Goal: Task Accomplishment & Management: Complete application form

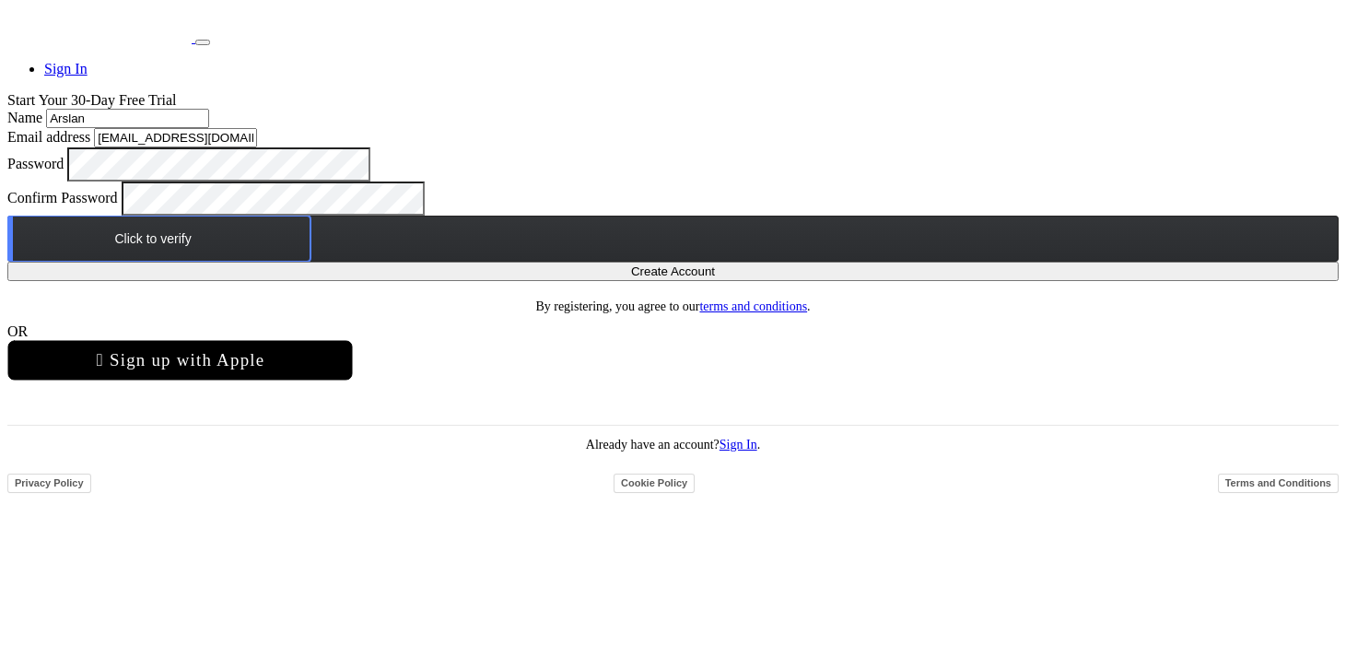
click at [650, 262] on div "Click to verify" at bounding box center [673, 239] width 1332 height 46
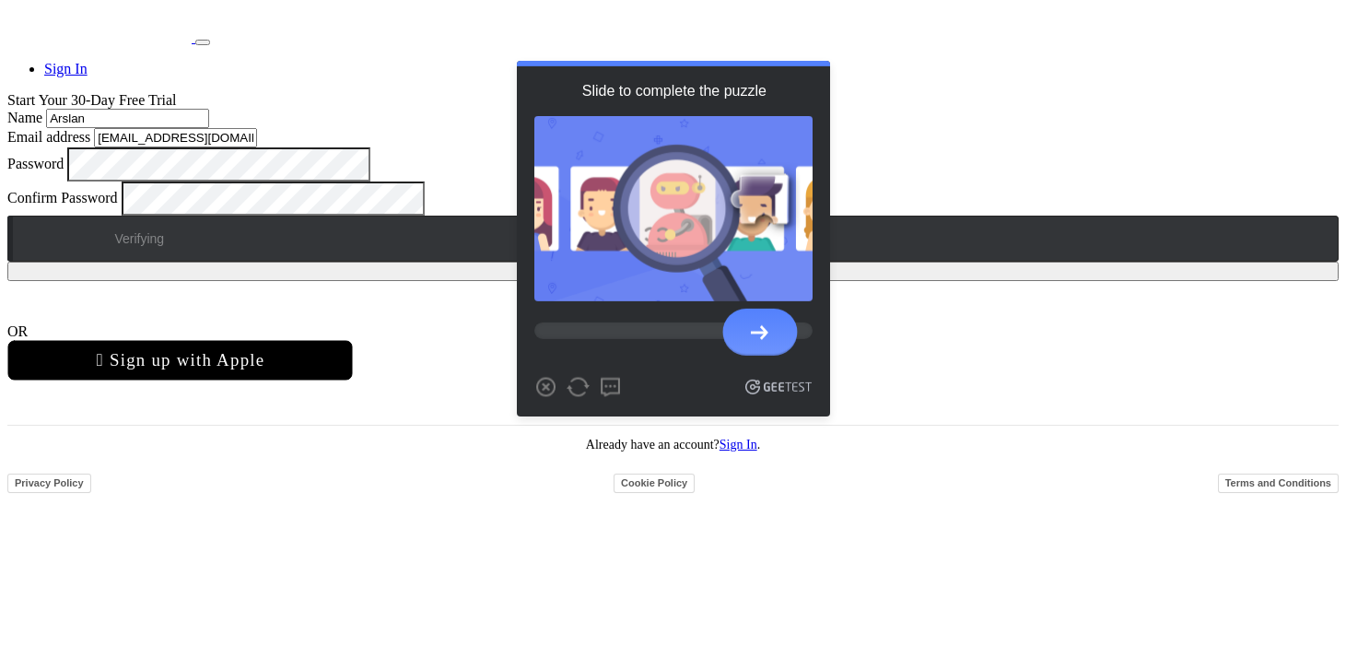
click at [763, 339] on div at bounding box center [760, 331] width 18 height 15
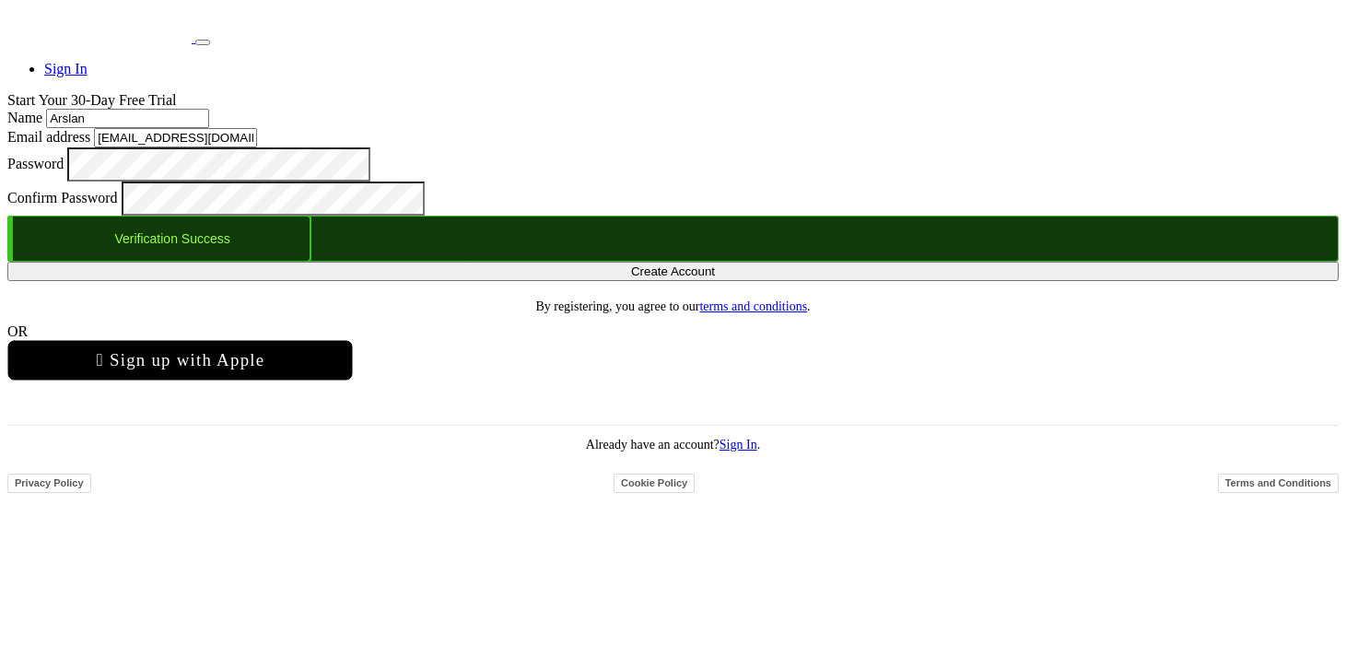
click at [692, 281] on button "Create Account" at bounding box center [673, 271] width 1332 height 19
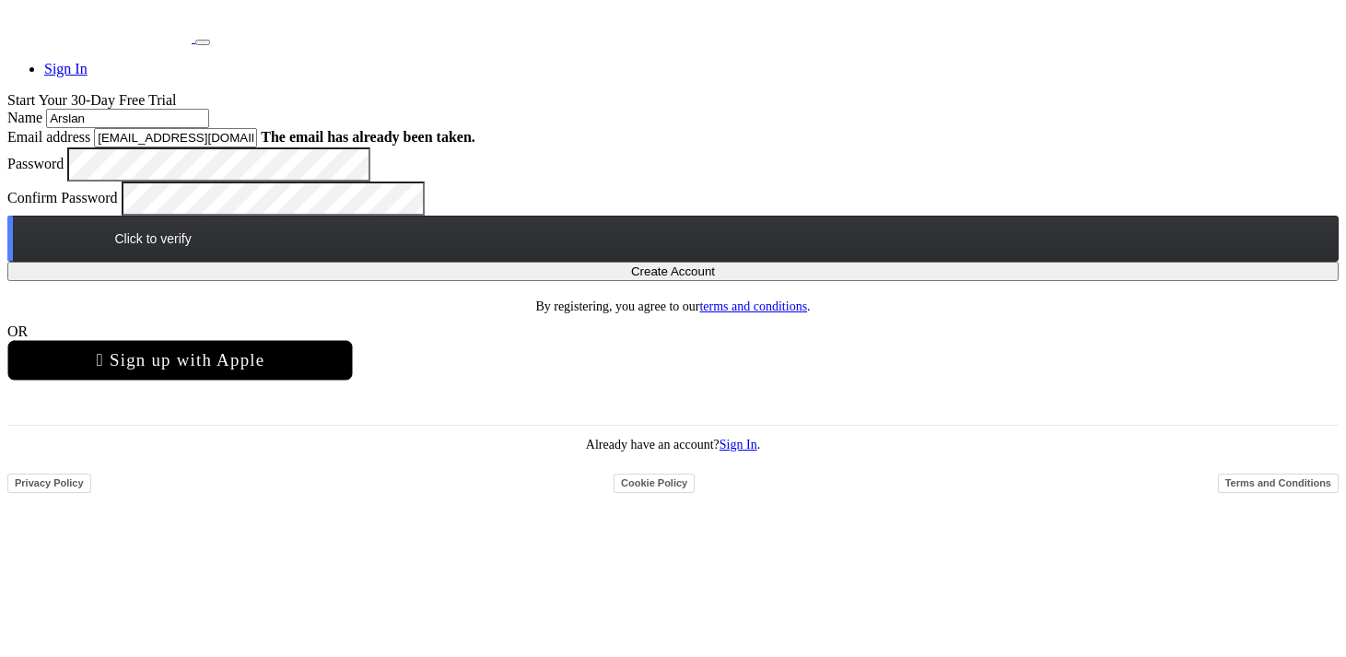
scroll to position [206, 0]
click at [756, 452] on link "Sign In" at bounding box center [739, 445] width 38 height 14
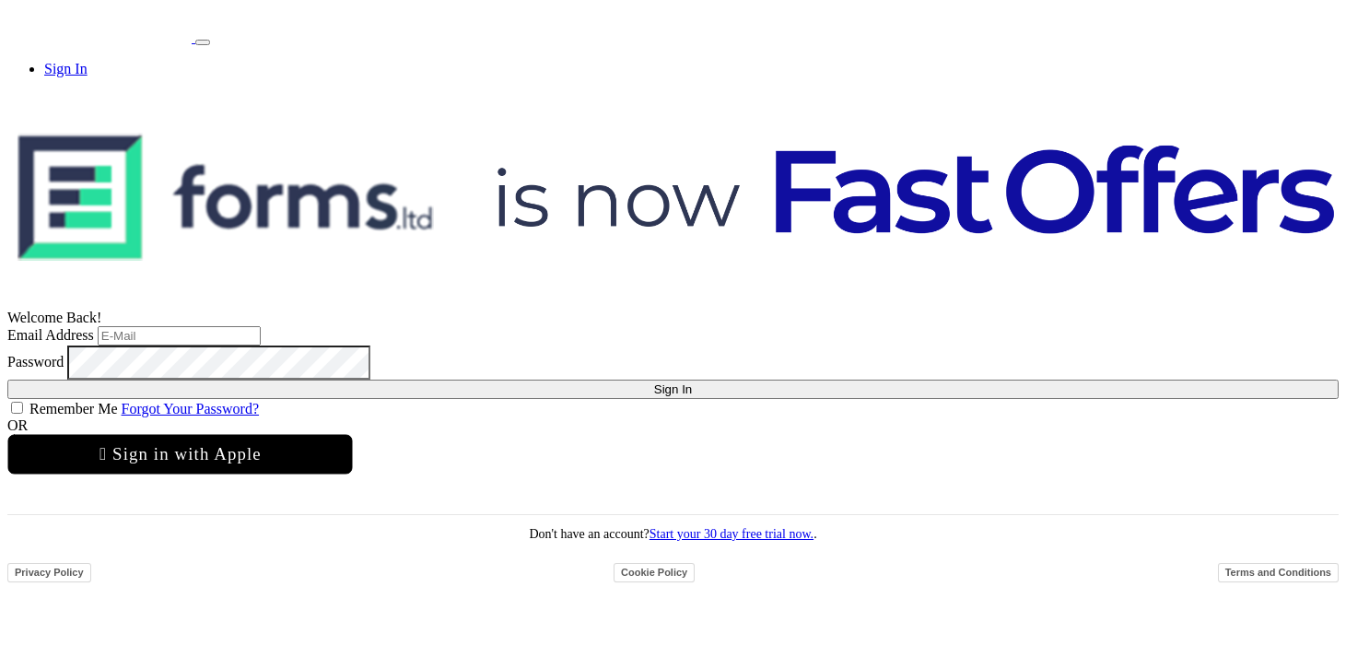
click at [261, 326] on input "email" at bounding box center [179, 335] width 163 height 19
type input "[EMAIL_ADDRESS][DOMAIN_NAME]"
click at [7, 380] on button "Sign In" at bounding box center [673, 389] width 1332 height 19
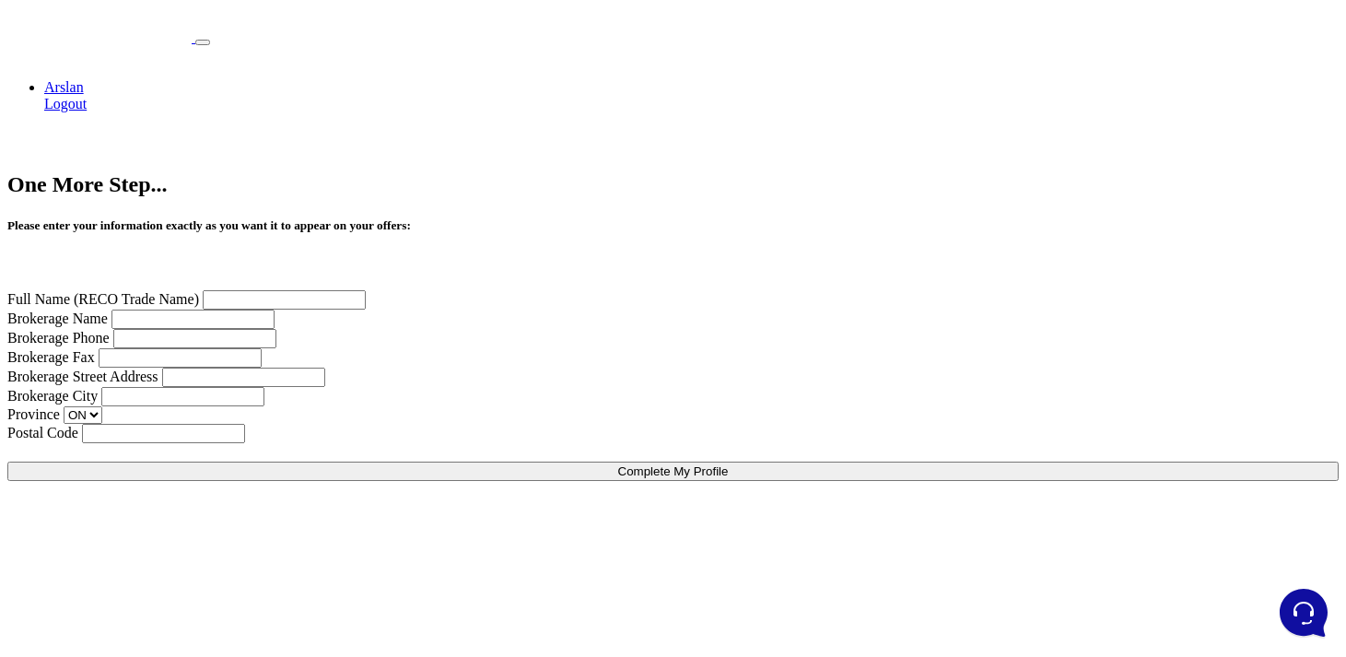
click at [366, 290] on input "text" at bounding box center [284, 299] width 163 height 19
click at [366, 290] on input "Sicko Brokerage" at bounding box center [284, 299] width 163 height 19
type input "Andrew Ahmed"
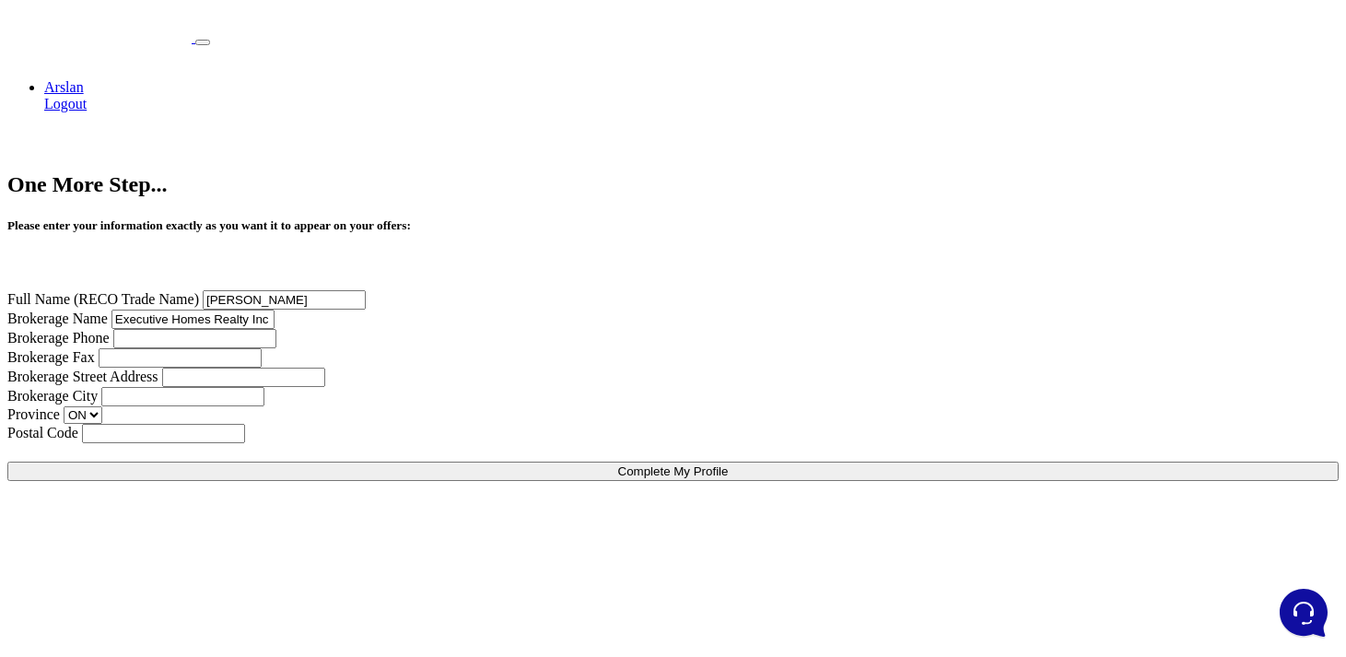
type input "Executive Homes Realty Inc"
type input "4166554855"
click at [922, 348] on div "Brokerage Fax" at bounding box center [673, 357] width 1332 height 19
click at [262, 348] on input "tel" at bounding box center [180, 357] width 163 height 19
paste input "4166554855"
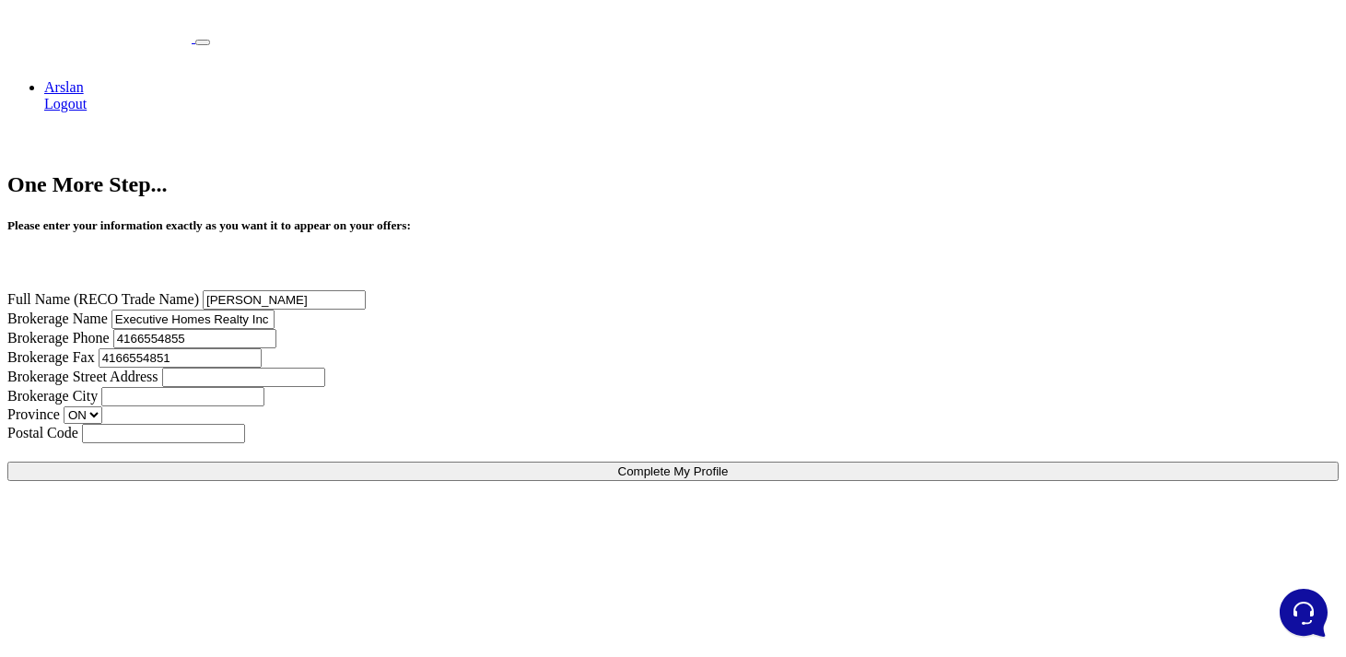
type input "4166554851"
click at [325, 387] on input "text" at bounding box center [243, 377] width 163 height 19
type input "10 Morrison St"
type input "Toronto"
type input "M5V2t8"
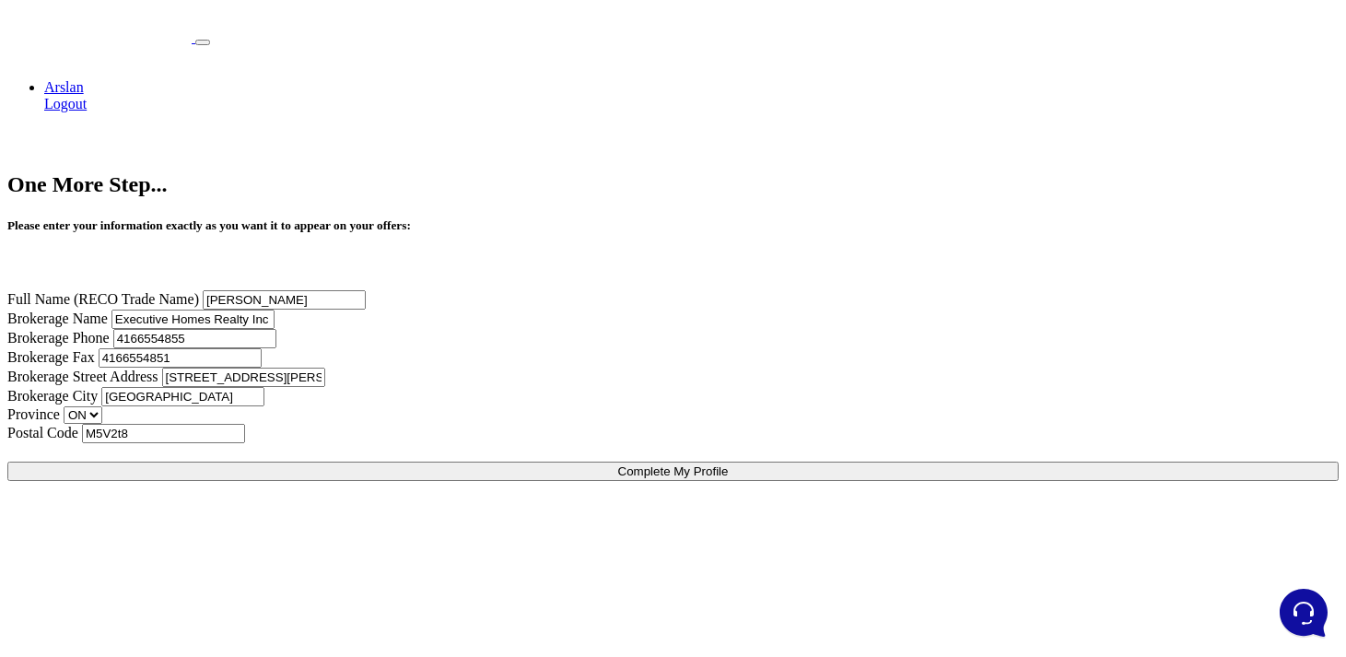
click at [579, 471] on button "Complete My Profile" at bounding box center [673, 471] width 1332 height 19
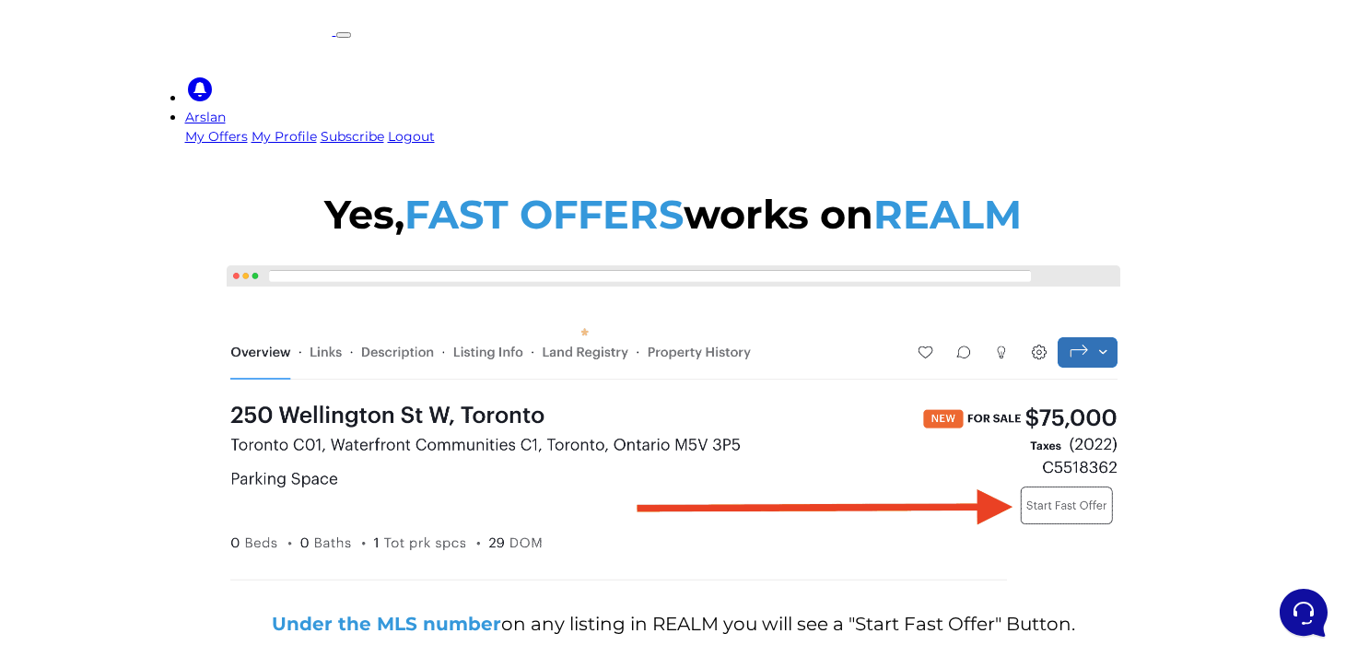
click at [226, 109] on link "Arslan" at bounding box center [205, 117] width 41 height 17
click at [248, 128] on link "My Offers" at bounding box center [216, 136] width 63 height 17
click at [226, 109] on link "Arslan" at bounding box center [205, 117] width 41 height 17
click at [248, 128] on link "My Offers" at bounding box center [216, 136] width 63 height 17
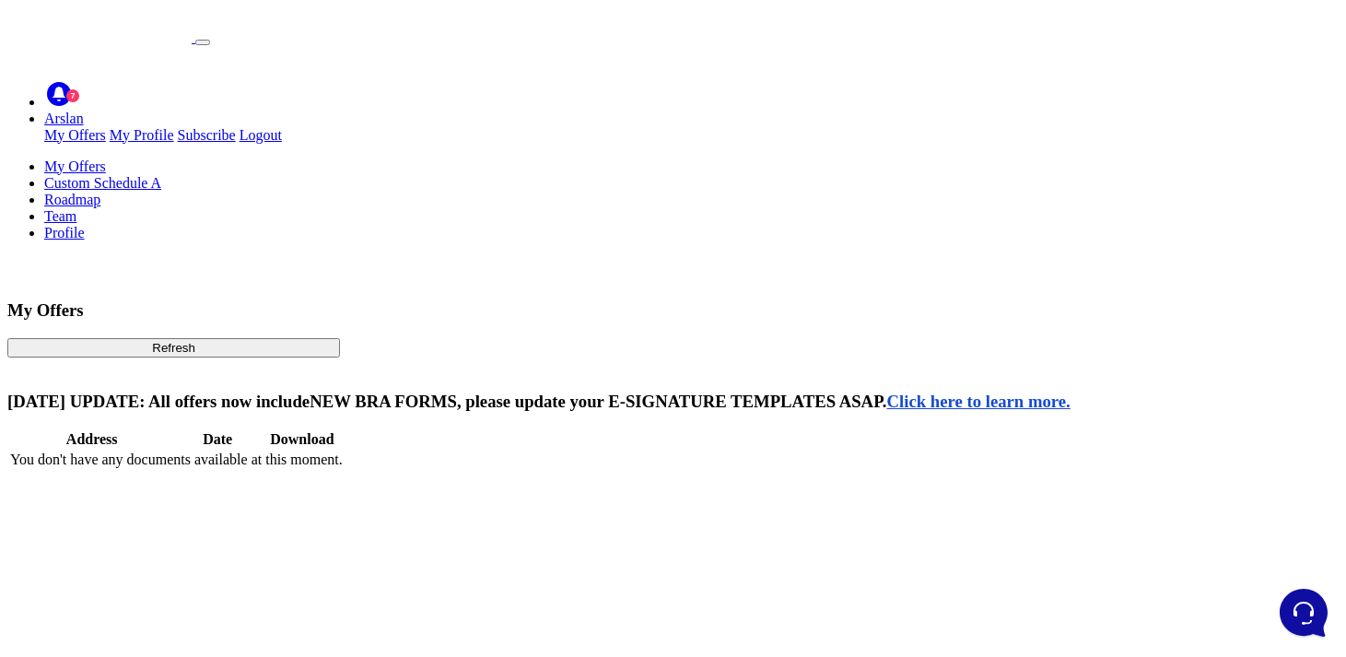
click at [161, 175] on link "Custom Schedule A" at bounding box center [102, 183] width 117 height 16
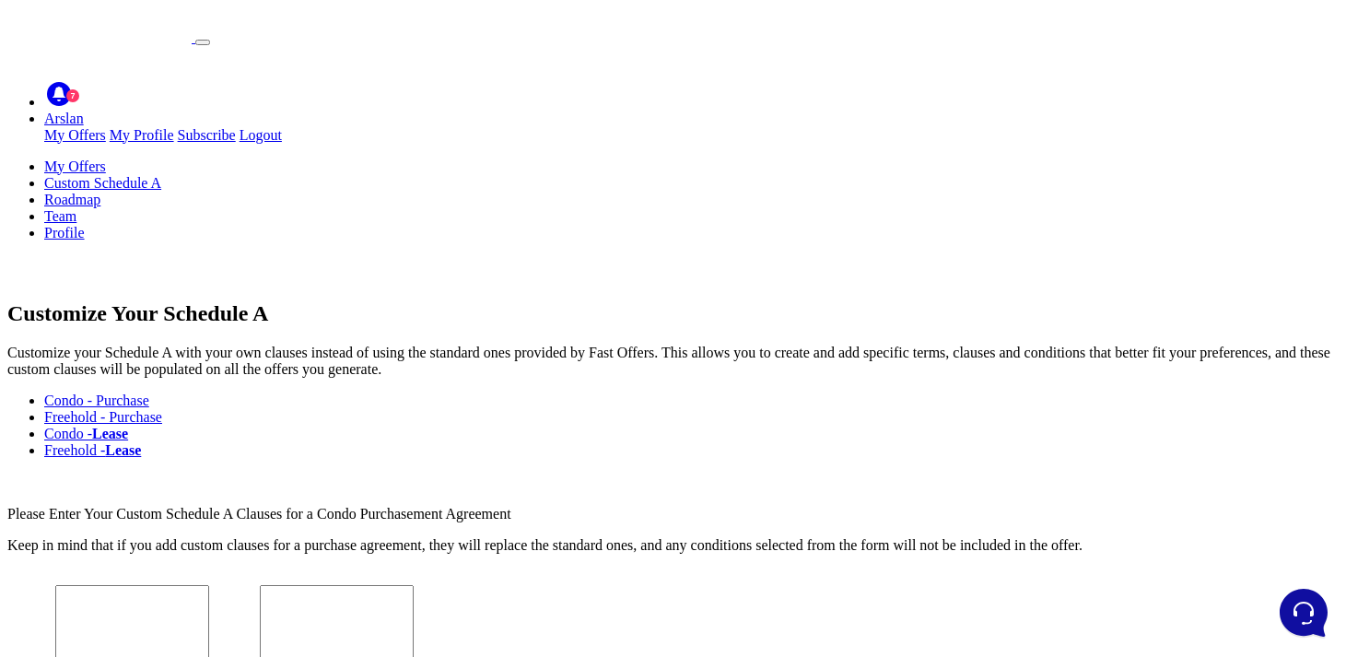
click at [106, 159] on link "My Offers" at bounding box center [75, 167] width 62 height 16
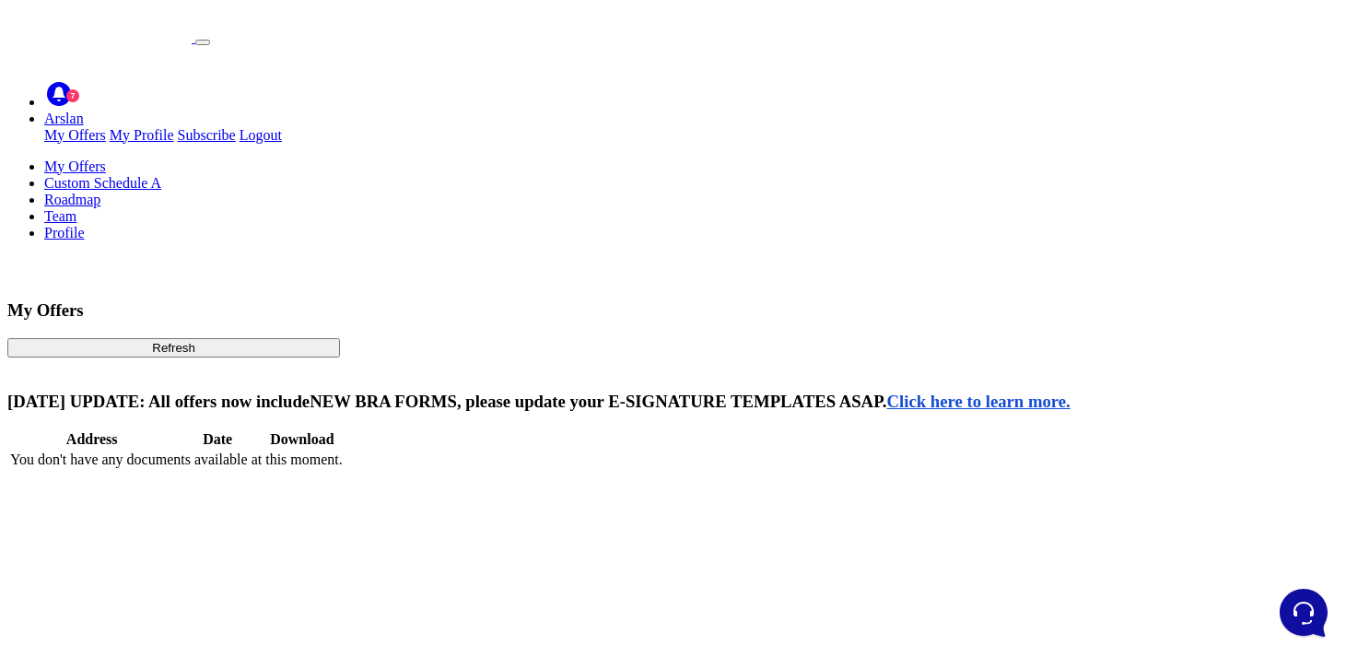
click at [625, 256] on div "My Offers Refresh [DATE] UPDATE: All offers now include NEW BRA FORMS , please …" at bounding box center [673, 364] width 1332 height 216
click at [84, 111] on link "Arslan" at bounding box center [64, 119] width 40 height 16
click at [106, 127] on link "My Offers" at bounding box center [75, 135] width 62 height 16
click at [280, 269] on div "My Offers Refresh MAY 2024 UPDATE: All offers now include NEW BRA FORMS , pleas…" at bounding box center [673, 364] width 1332 height 216
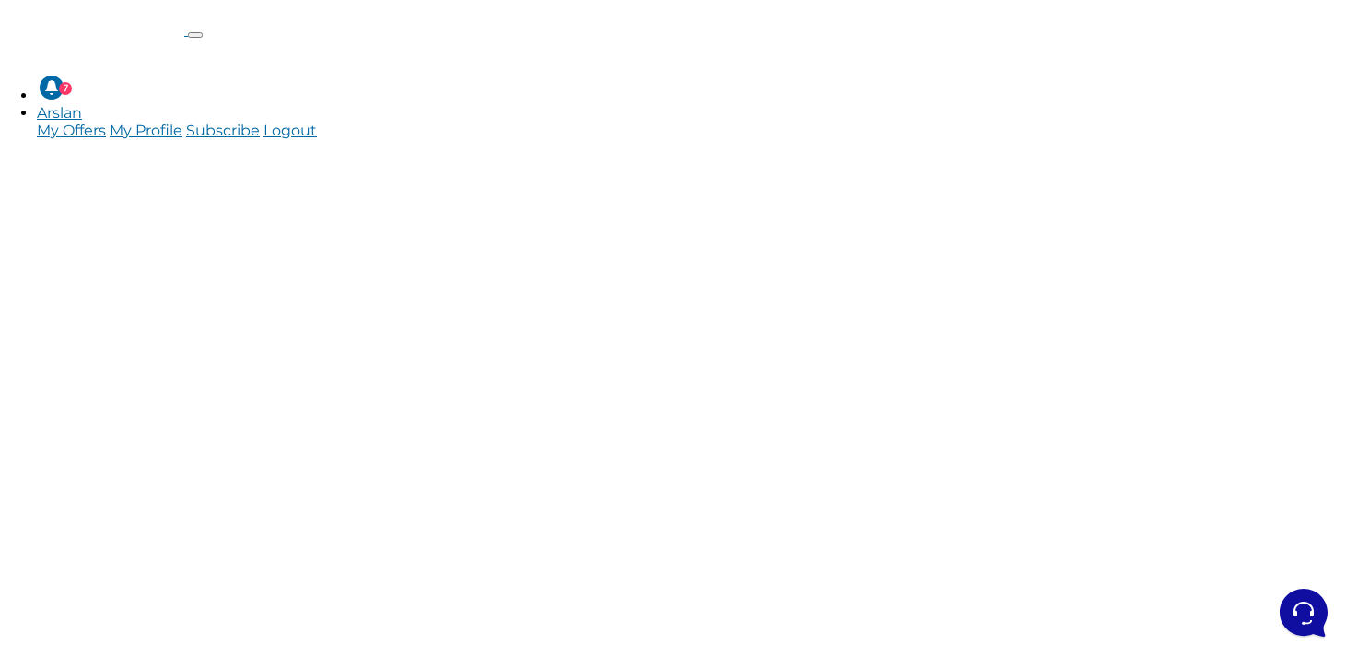
scroll to position [229, 0]
click at [1107, 53] on ul "29 Trial Days Left 7 Arslan My Offers My Profile" at bounding box center [673, 96] width 1346 height 86
click at [82, 104] on link "Arslan" at bounding box center [59, 113] width 45 height 18
click at [106, 122] on link "My Offers" at bounding box center [71, 131] width 69 height 18
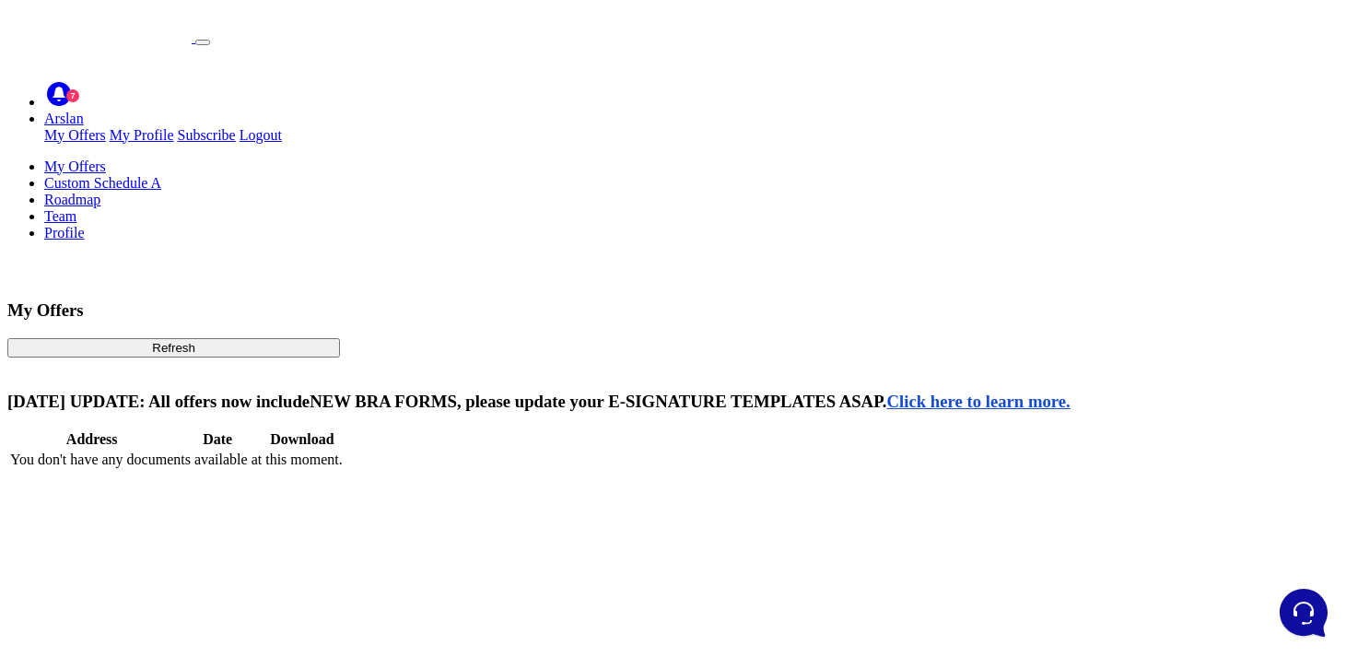
click at [106, 159] on link "My Offers" at bounding box center [75, 167] width 62 height 16
click at [1009, 159] on main "My Offers Custom Schedule A Roadmap Team Profile My Offers Refresh MAY 2024 UPD…" at bounding box center [673, 315] width 1332 height 313
click at [85, 225] on link "Profile" at bounding box center [64, 233] width 41 height 16
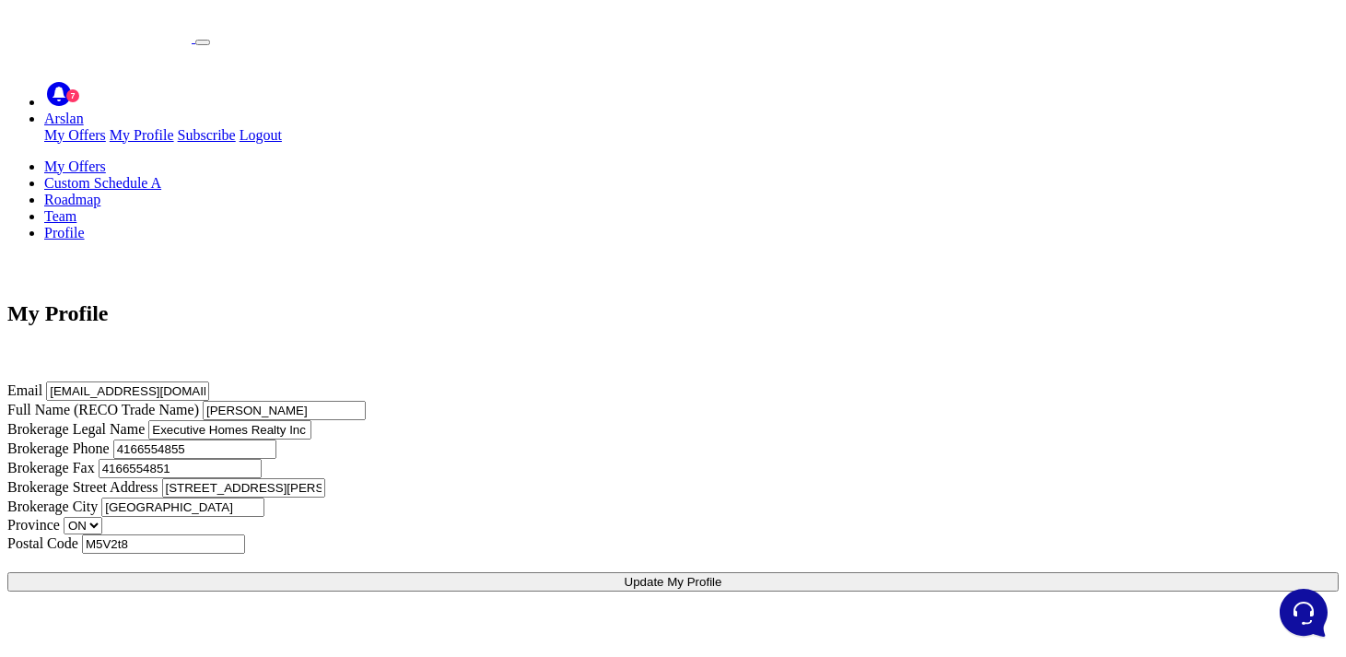
click at [192, 40] on img at bounding box center [99, 24] width 184 height 35
click at [106, 159] on link "My Offers" at bounding box center [75, 167] width 62 height 16
